Goal: Information Seeking & Learning: Learn about a topic

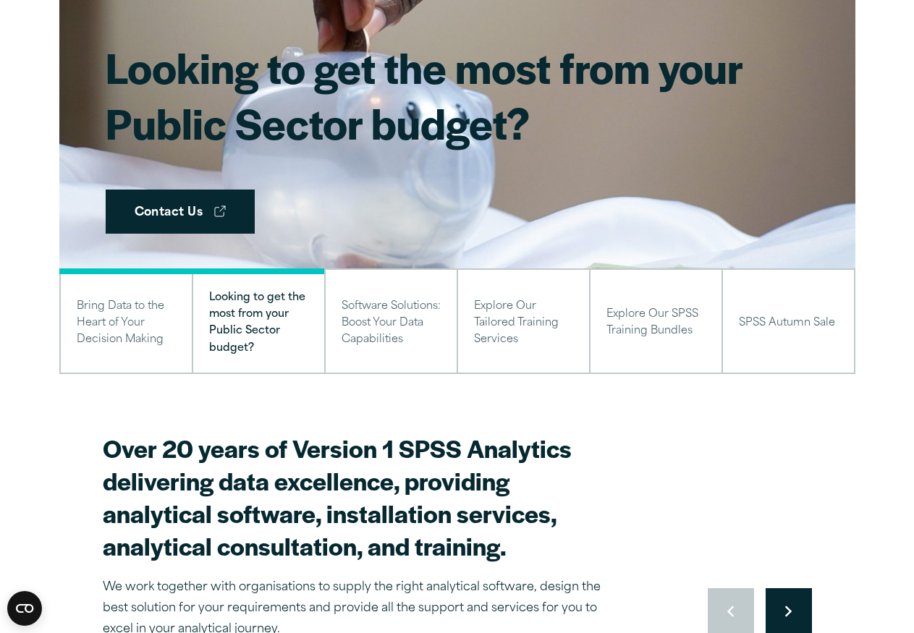
scroll to position [289, 0]
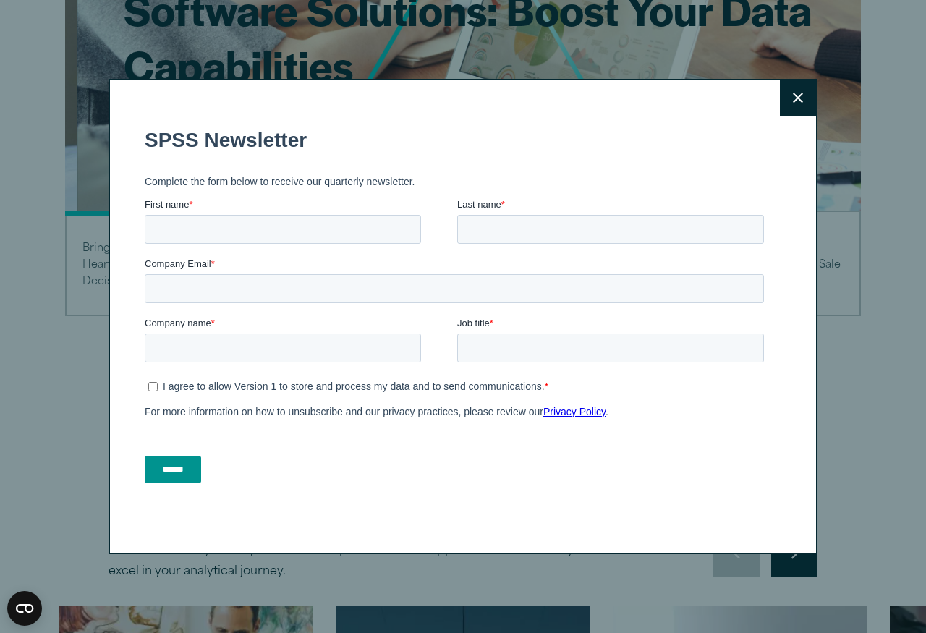
click at [802, 106] on button "Close" at bounding box center [798, 98] width 36 height 36
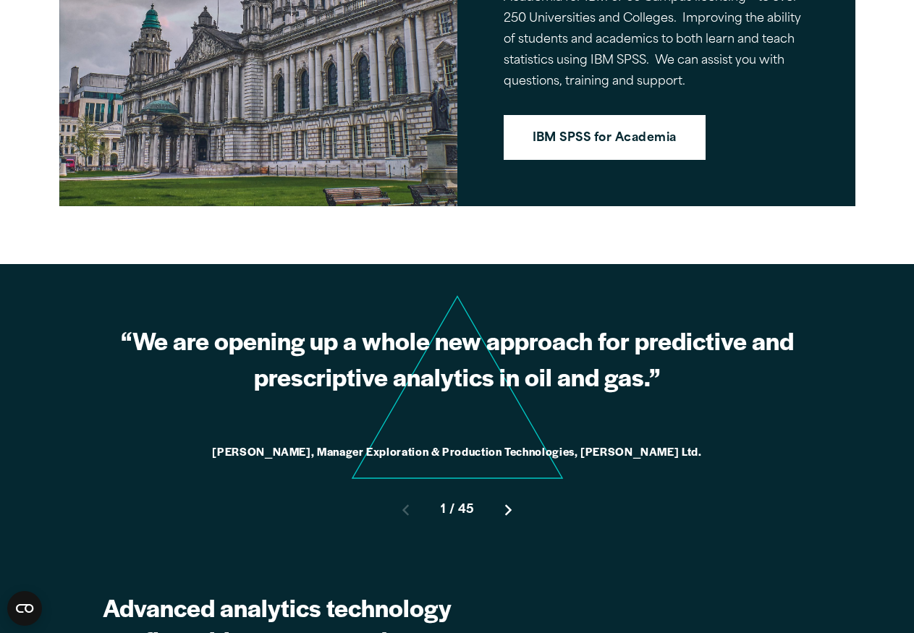
scroll to position [1736, 0]
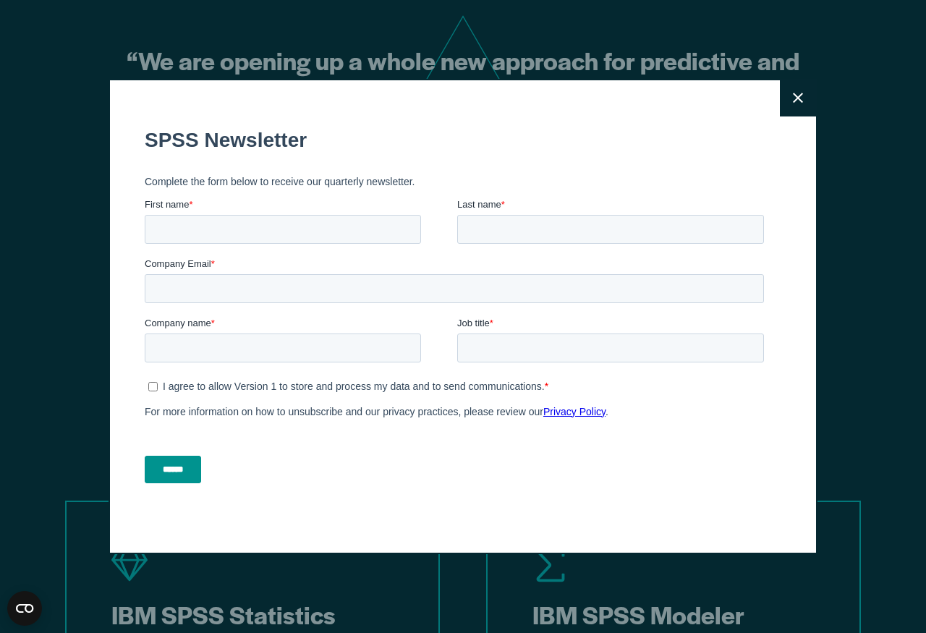
click at [791, 98] on button "Close" at bounding box center [798, 98] width 36 height 36
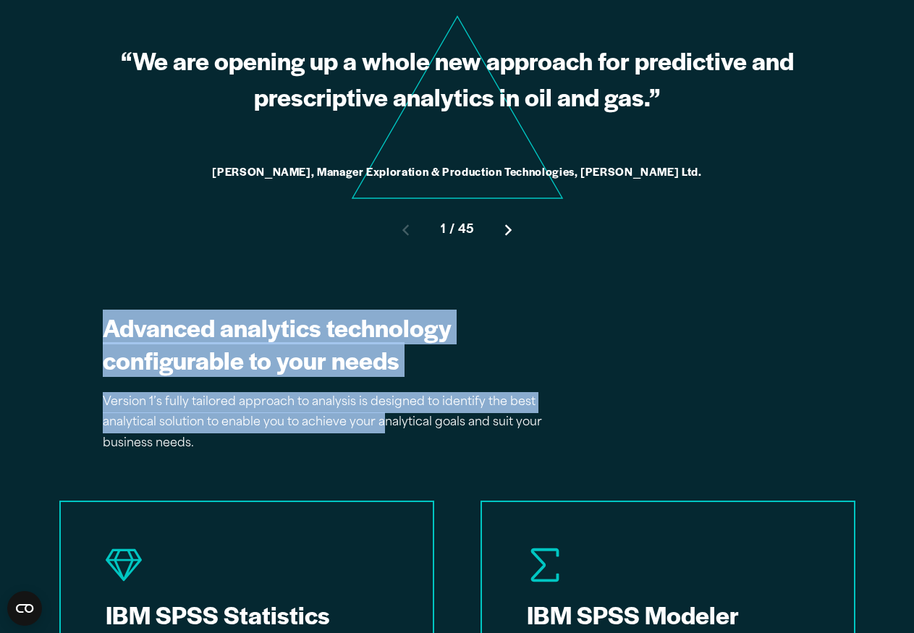
drag, startPoint x: 149, startPoint y: 333, endPoint x: 383, endPoint y: 428, distance: 252.1
click at [383, 428] on p "Version 1’s fully tailored approach to analysis is designed to identify the bes…" at bounding box center [345, 423] width 485 height 62
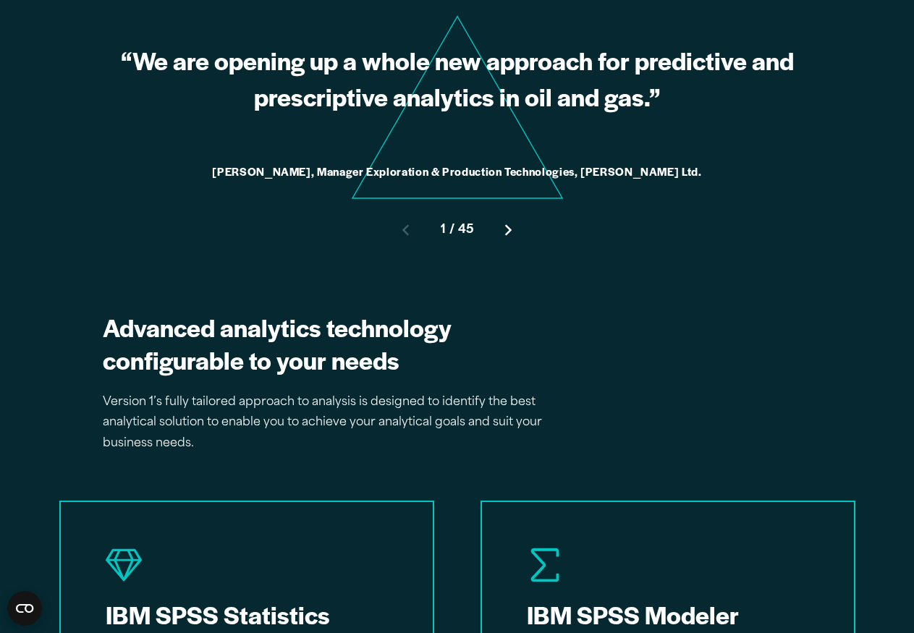
click at [320, 407] on p "Version 1’s fully tailored approach to analysis is designed to identify the bes…" at bounding box center [345, 423] width 485 height 62
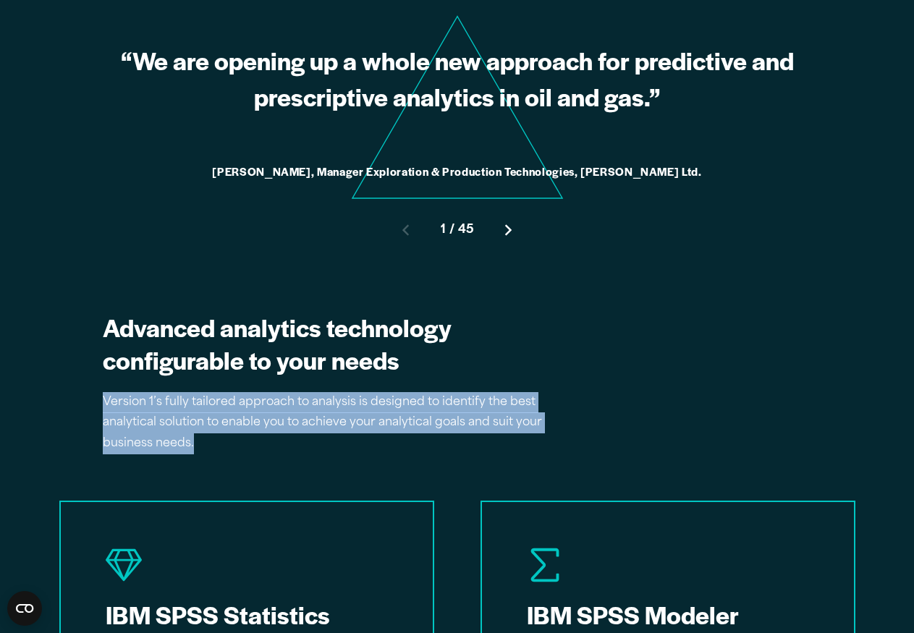
click at [320, 407] on p "Version 1’s fully tailored approach to analysis is designed to identify the bes…" at bounding box center [345, 423] width 485 height 62
copy section "Version 1’s fully tailored approach to analysis is designed to identify the bes…"
